Goal: Information Seeking & Learning: Learn about a topic

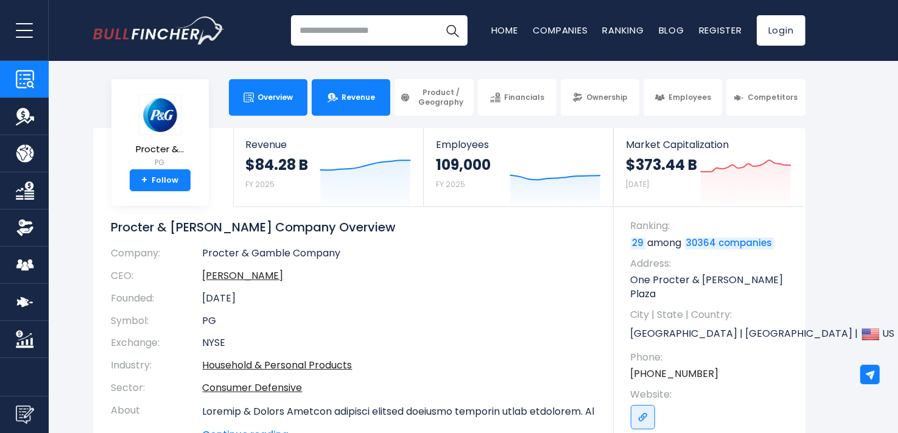
click at [365, 100] on span "Revenue" at bounding box center [358, 98] width 33 height 10
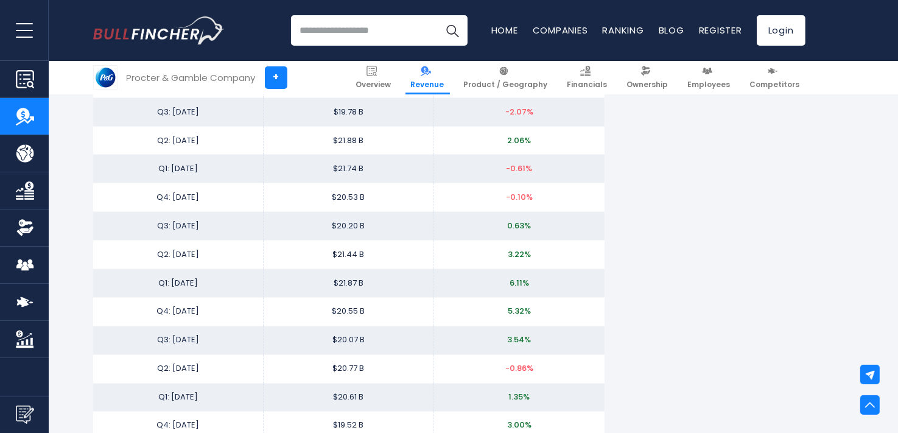
scroll to position [2314, 0]
